Goal: Navigation & Orientation: Understand site structure

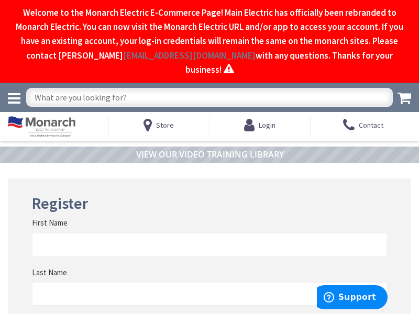
type input "Stubble Rd, [GEOGRAPHIC_DATA], [GEOGRAPHIC_DATA] 20147, [GEOGRAPHIC_DATA]"
